Goal: Check status: Check status

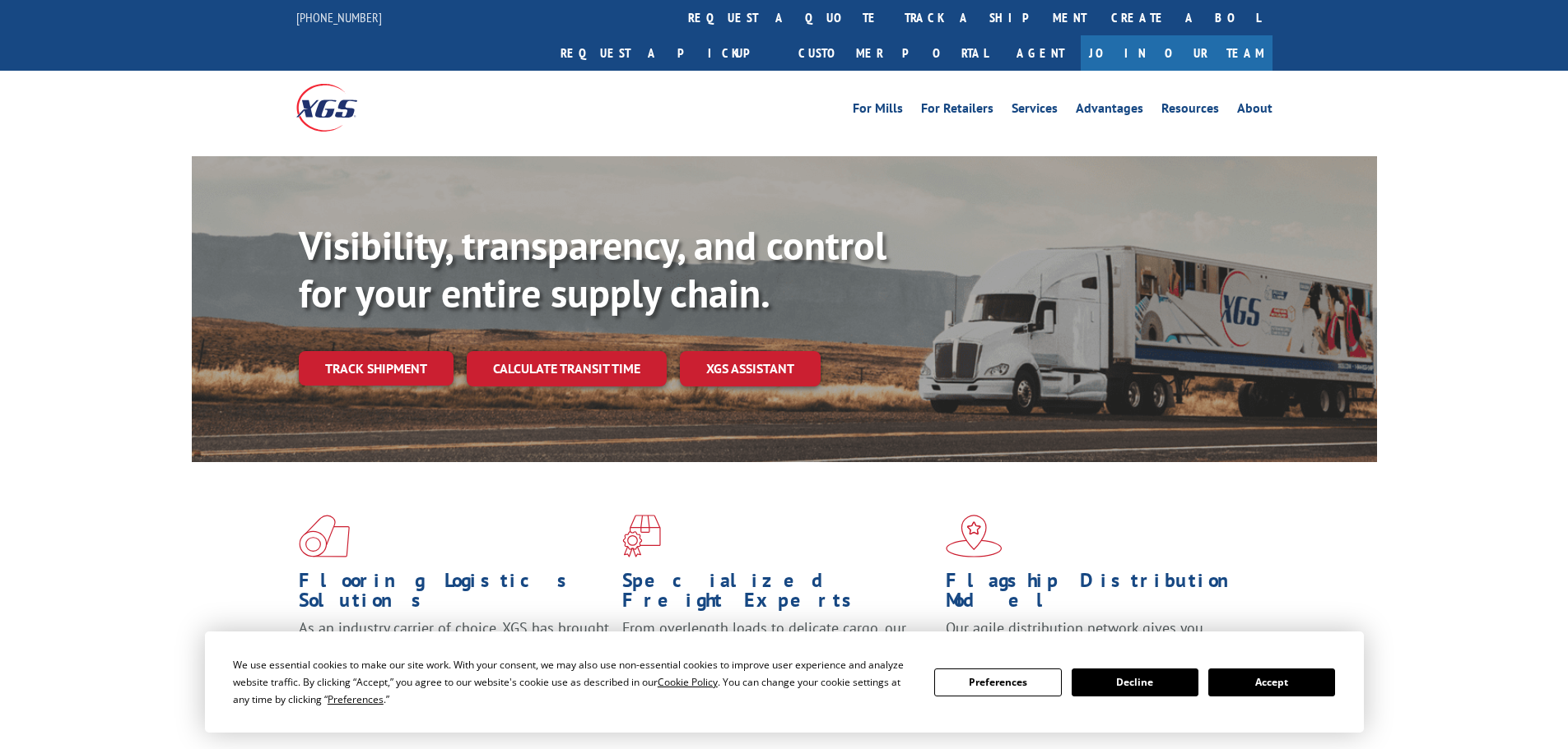
click at [562, 351] on link "Calculate transit time" at bounding box center [566, 369] width 200 height 36
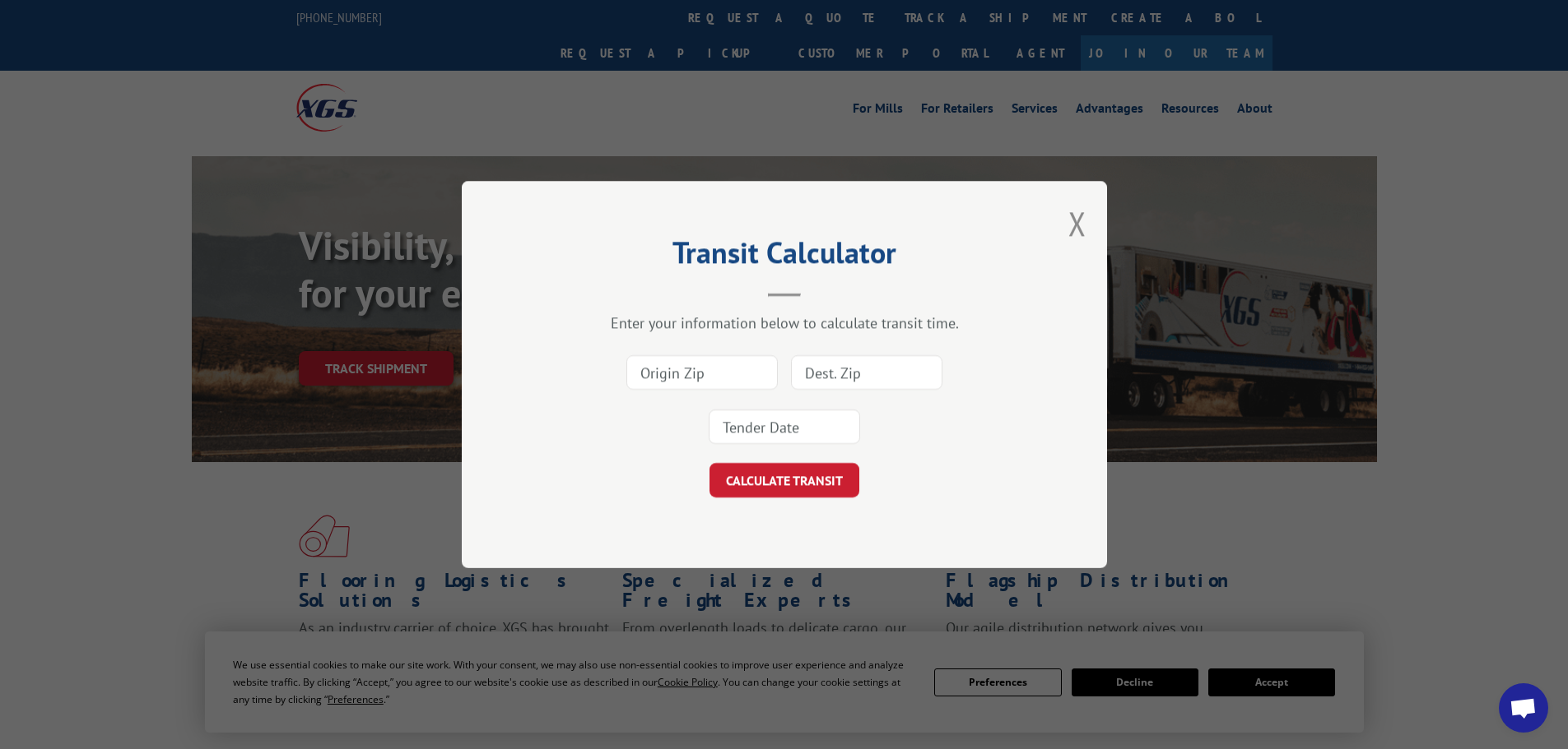
click at [1083, 220] on button "Close modal" at bounding box center [1077, 224] width 18 height 44
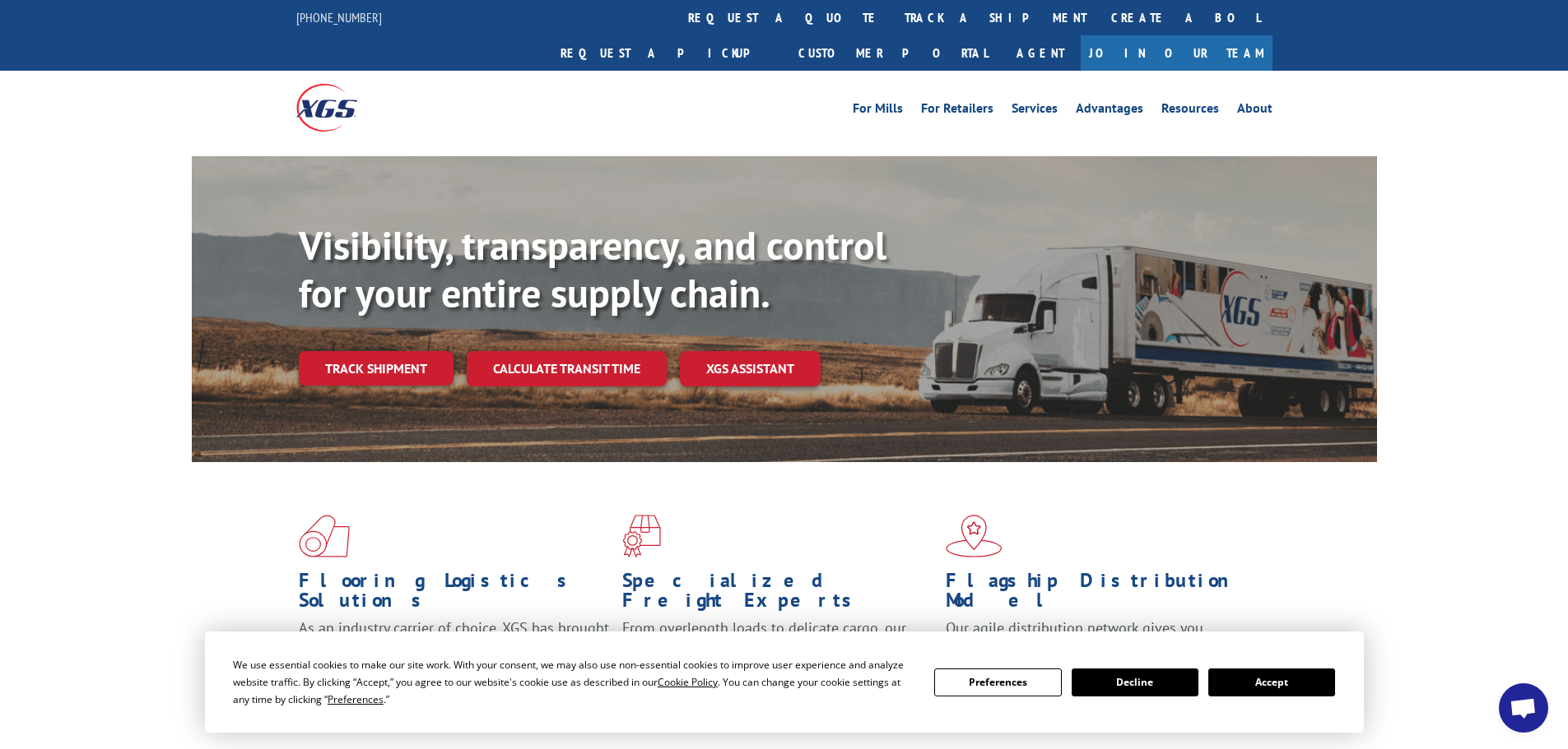
click at [420, 351] on link "Track shipment" at bounding box center [376, 368] width 154 height 35
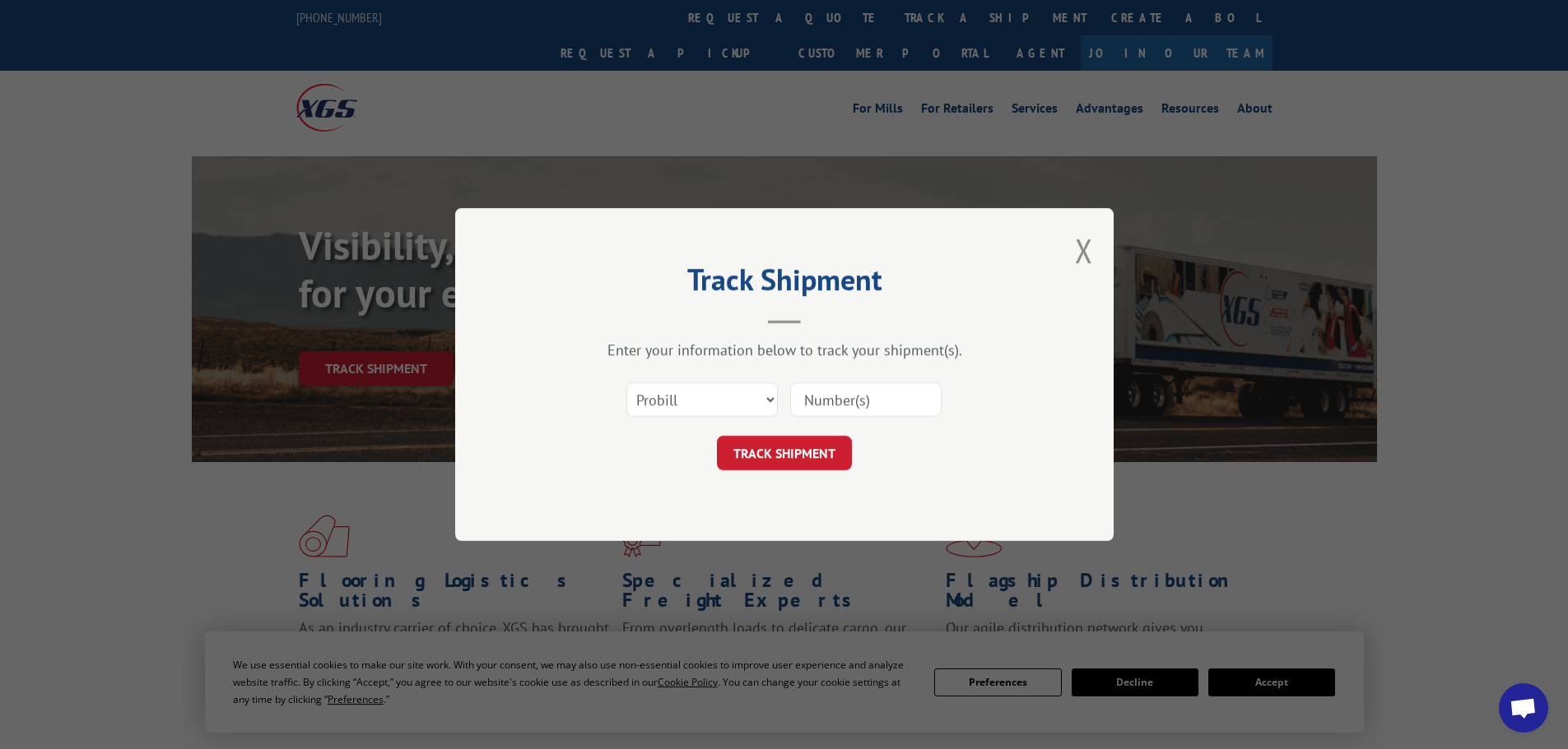
click at [857, 401] on input at bounding box center [865, 400] width 151 height 35
type input "16891386"
click at [806, 452] on button "TRACK SHIPMENT" at bounding box center [784, 453] width 135 height 35
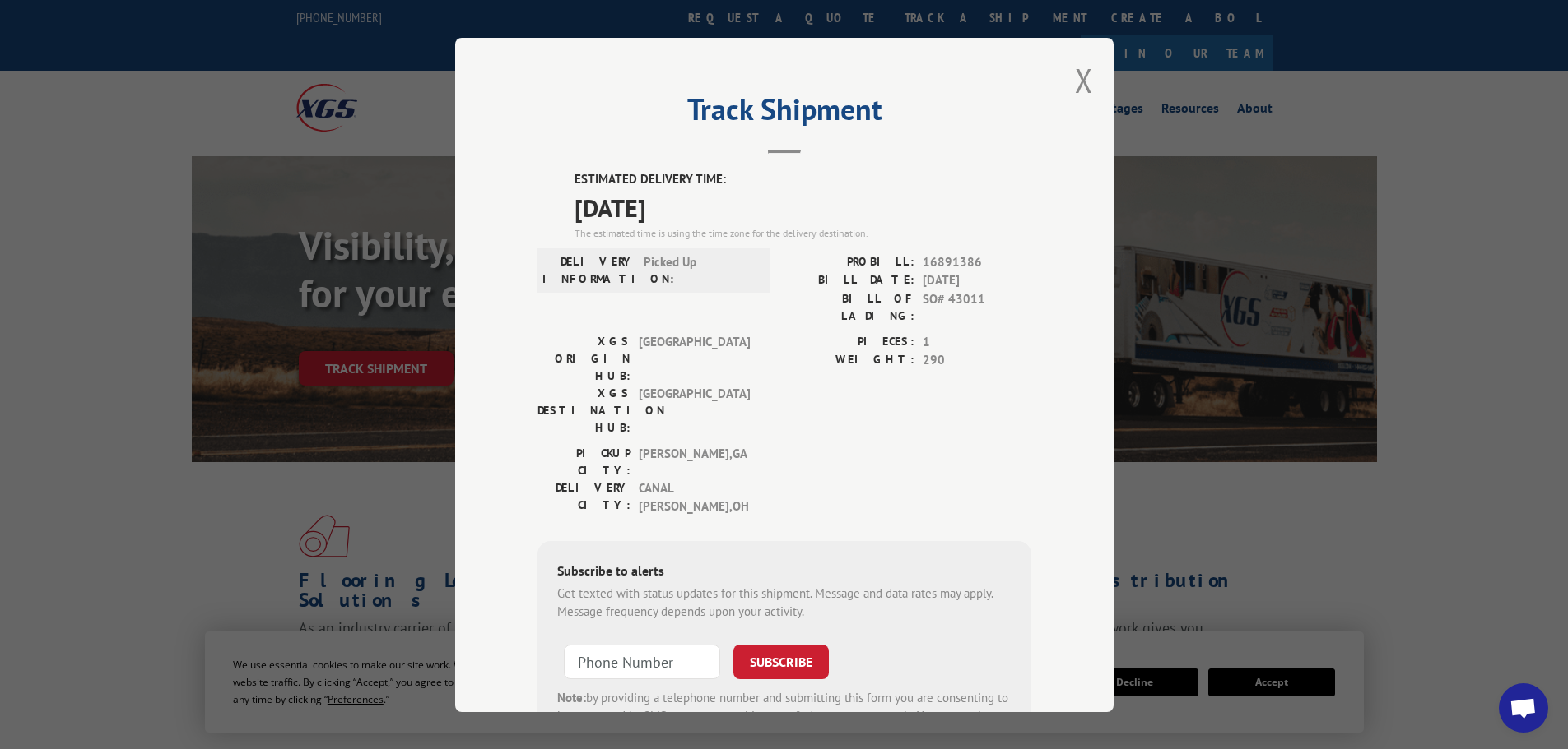
click at [1075, 74] on button "Close modal" at bounding box center [1084, 80] width 18 height 44
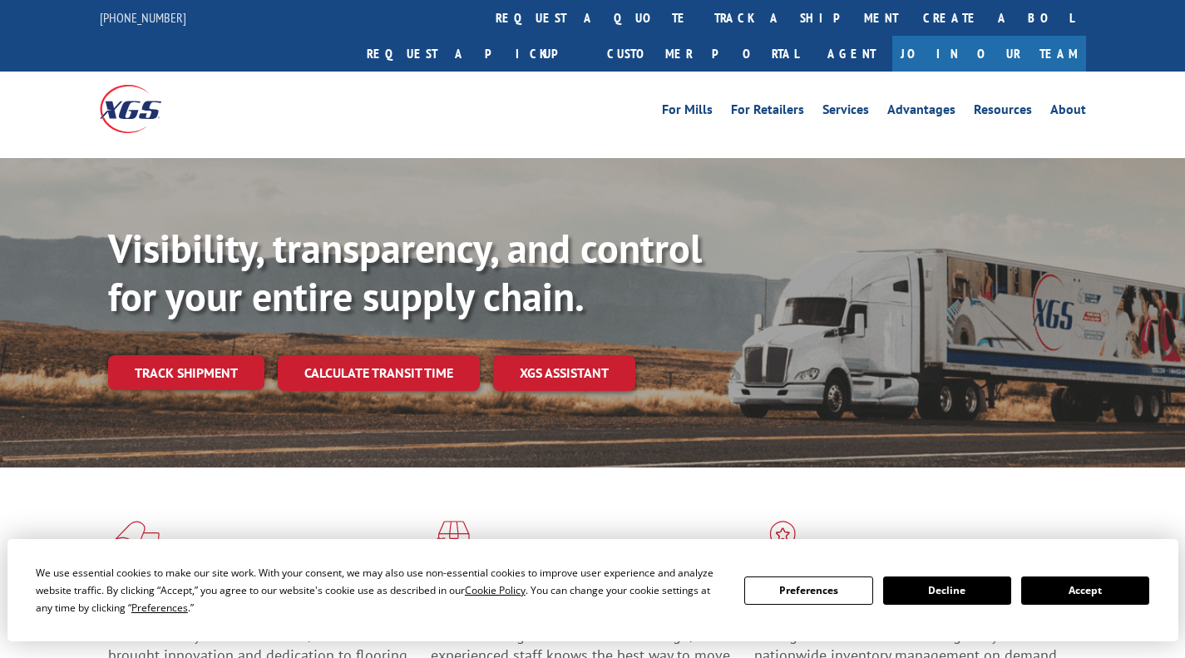
click at [239, 355] on link "Track shipment" at bounding box center [186, 372] width 156 height 35
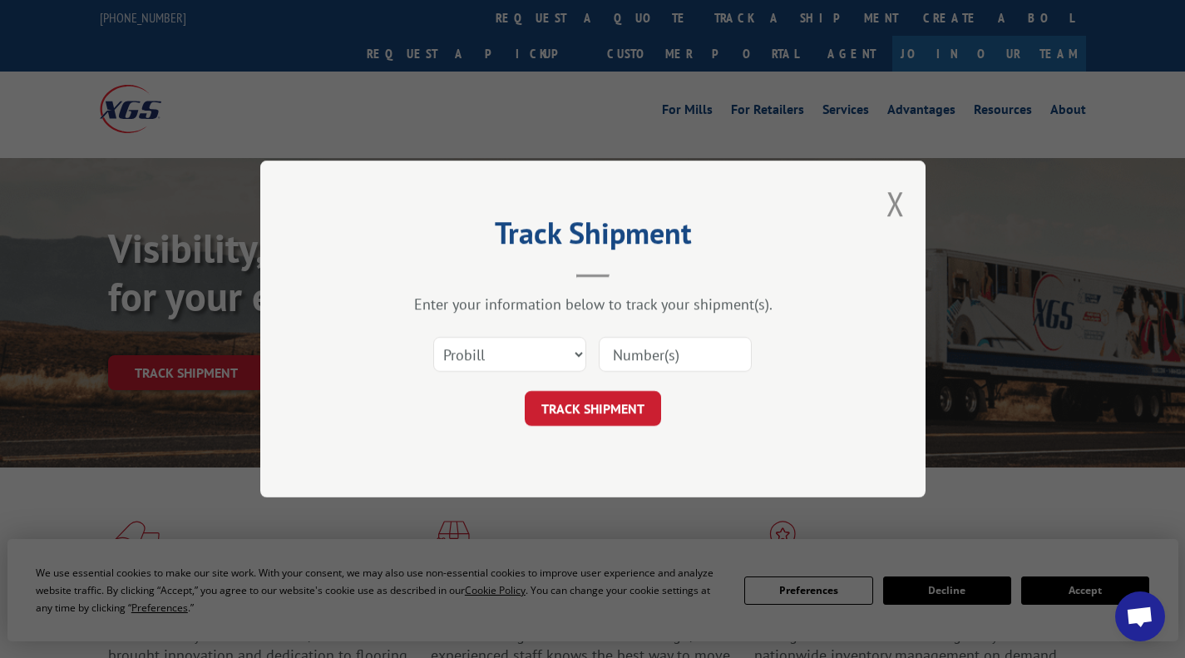
click at [631, 355] on input at bounding box center [675, 354] width 153 height 35
type input "17346239"
click at [612, 402] on button "TRACK SHIPMENT" at bounding box center [593, 408] width 136 height 35
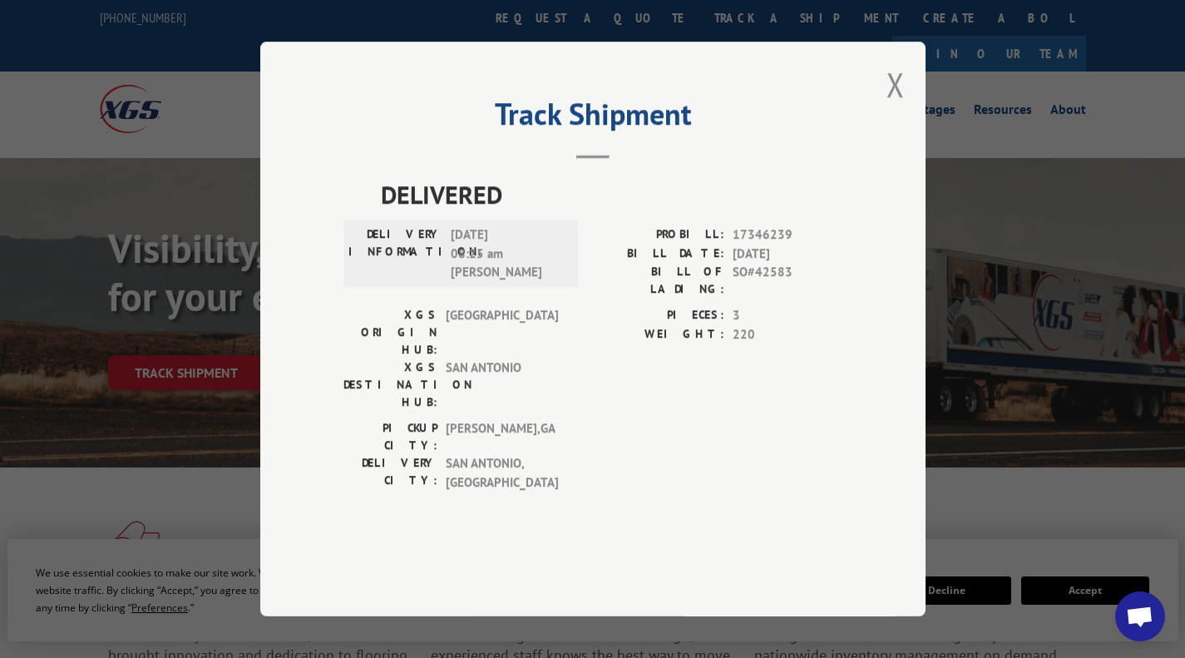
click at [895, 106] on button "Close modal" at bounding box center [895, 84] width 18 height 44
